Goal: Task Accomplishment & Management: Complete application form

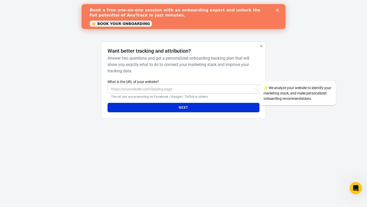
click at [157, 90] on input "What is the URL of your website?" at bounding box center [184, 88] width 152 height 9
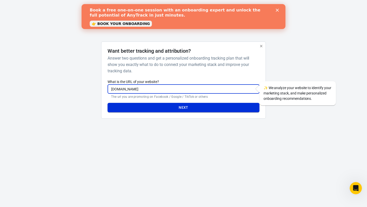
type input "[DOMAIN_NAME]"
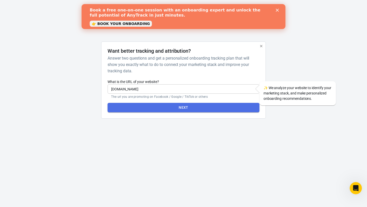
click at [148, 108] on button "Next" at bounding box center [184, 107] width 152 height 9
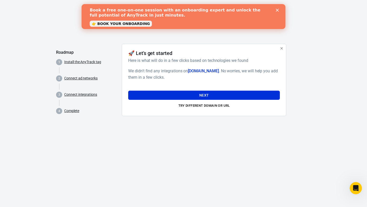
click at [138, 22] on link "👉 BOOK YOUR ONBOARDING" at bounding box center [121, 24] width 62 height 6
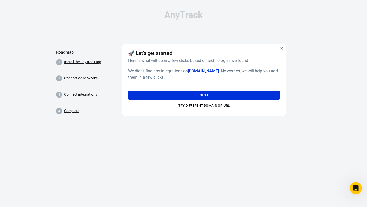
click at [180, 75] on h6 "We didn't find any integrations on freshinyourfridge.com . No worries, we will …" at bounding box center [204, 74] width 152 height 13
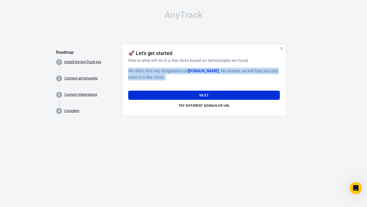
click at [180, 75] on h6 "We didn't find any integrations on freshinyourfridge.com . No worries, we will …" at bounding box center [204, 74] width 152 height 13
